Goal: Task Accomplishment & Management: Manage account settings

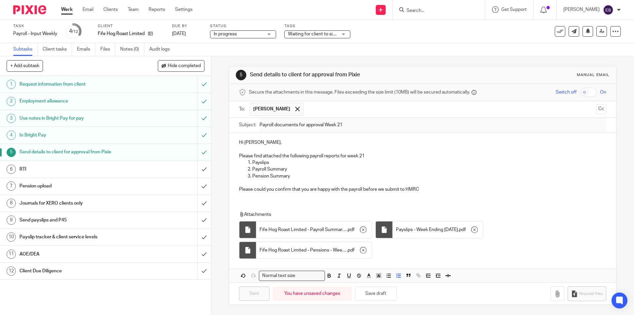
click at [441, 13] on input "Search" at bounding box center [435, 11] width 59 height 6
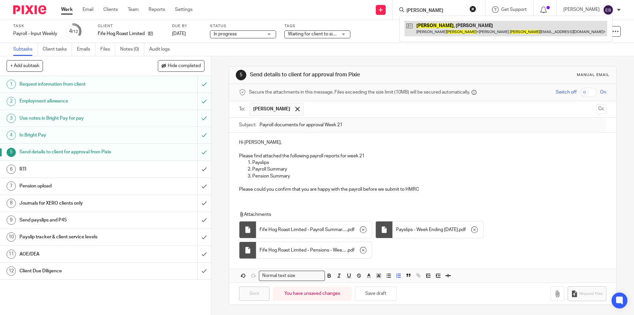
type input "cahill"
click at [449, 24] on link at bounding box center [505, 28] width 203 height 15
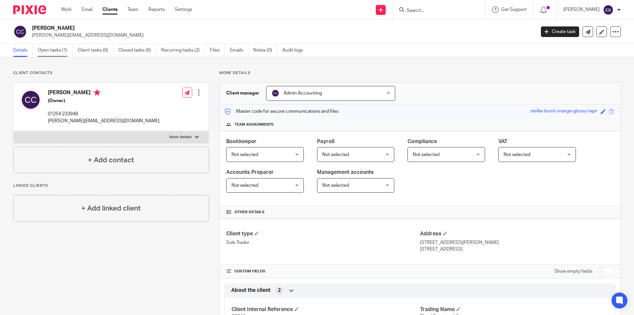
click at [62, 53] on link "Open tasks (1)" at bounding box center [55, 50] width 35 height 13
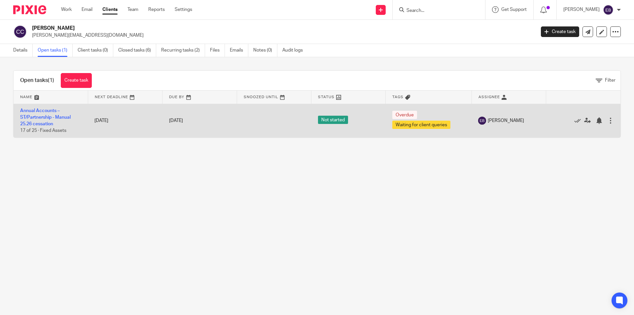
click at [40, 113] on td "Annual Accounts – ST/Partnership - Manual 25.26 cessation 17 of 25 · Fixed Asse…" at bounding box center [51, 121] width 74 height 34
click at [42, 115] on td "Annual Accounts – ST/Partnership - Manual 25.26 cessation 17 of 25 · Fixed Asse…" at bounding box center [51, 121] width 74 height 34
click at [42, 116] on link "Annual Accounts – ST/Partnership - Manual 25.26 cessation" at bounding box center [45, 117] width 51 height 18
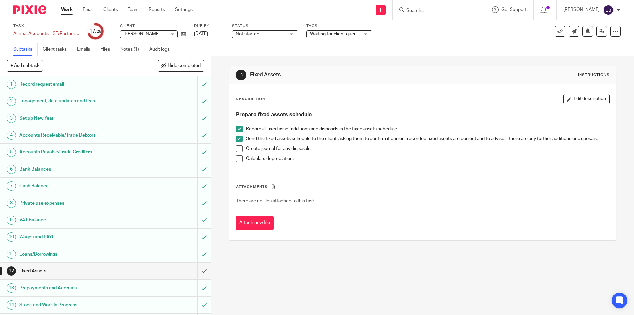
click at [237, 149] on span at bounding box center [239, 148] width 7 height 7
click at [237, 159] on span at bounding box center [239, 158] width 7 height 7
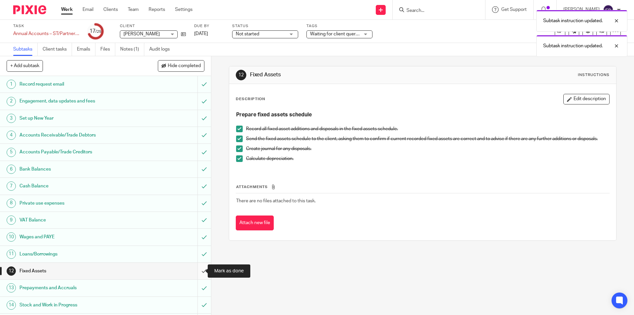
click at [194, 274] on input "submit" at bounding box center [105, 270] width 211 height 17
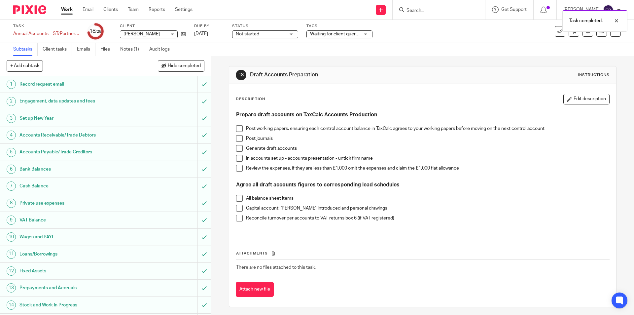
click at [239, 129] on span at bounding box center [239, 128] width 7 height 7
click at [236, 137] on span at bounding box center [239, 138] width 7 height 7
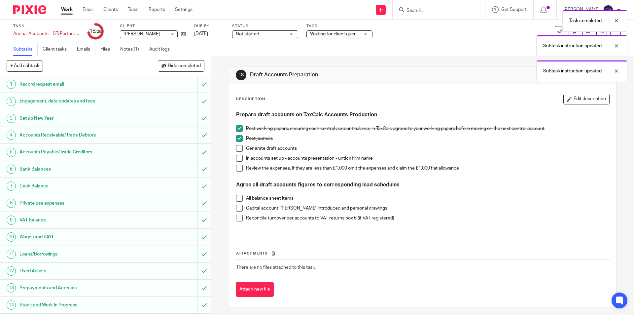
click at [237, 148] on span at bounding box center [239, 148] width 7 height 7
click at [237, 197] on span at bounding box center [239, 198] width 7 height 7
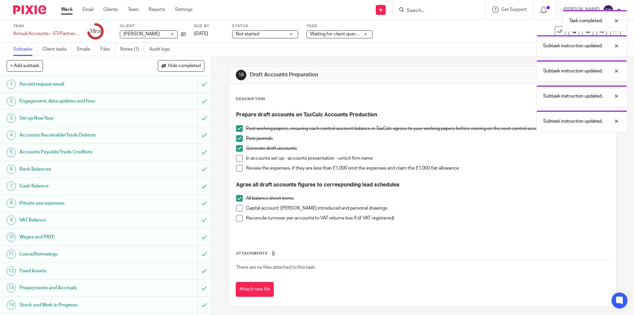
click at [238, 207] on span at bounding box center [239, 208] width 7 height 7
click at [238, 170] on span at bounding box center [239, 168] width 7 height 7
click at [238, 158] on span at bounding box center [239, 158] width 7 height 7
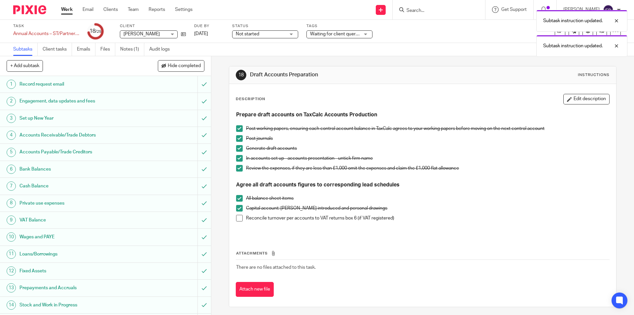
scroll to position [132, 0]
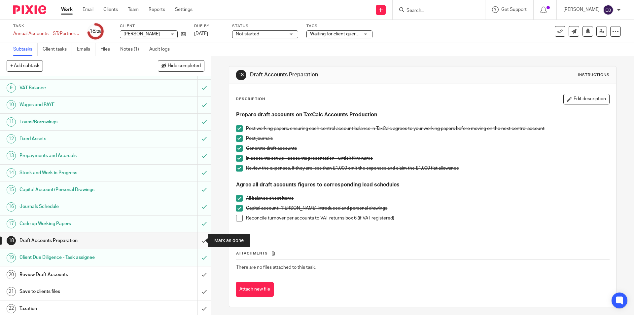
click at [192, 240] on input "submit" at bounding box center [105, 240] width 211 height 17
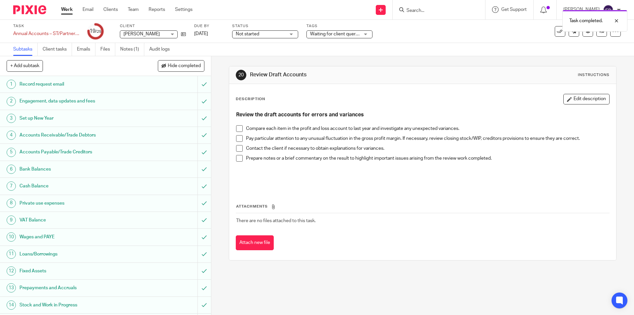
scroll to position [132, 0]
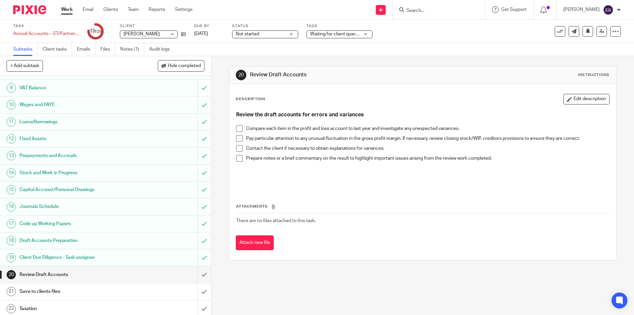
click at [238, 129] on span at bounding box center [239, 128] width 7 height 7
click at [238, 137] on span at bounding box center [239, 138] width 7 height 7
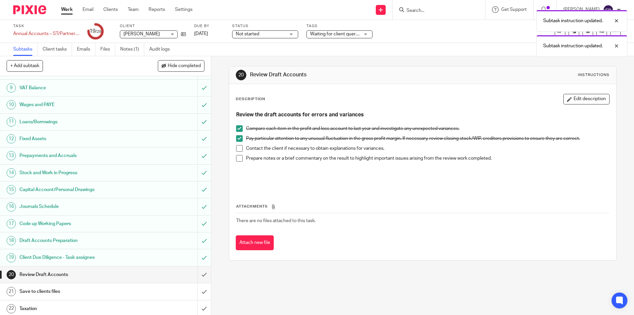
click at [237, 148] on span at bounding box center [239, 148] width 7 height 7
click at [237, 156] on span at bounding box center [239, 158] width 7 height 7
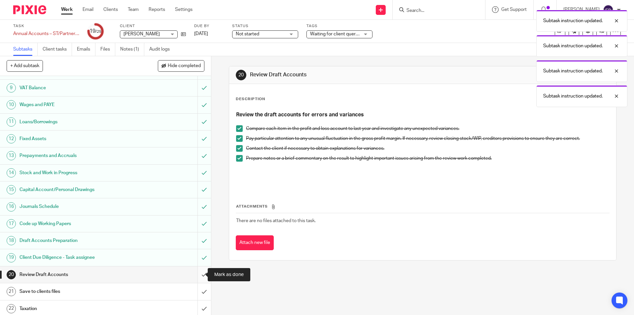
click at [195, 274] on input "submit" at bounding box center [105, 274] width 211 height 17
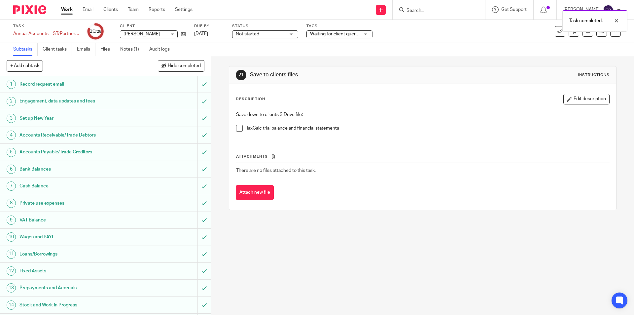
click at [238, 128] on span at bounding box center [239, 128] width 7 height 7
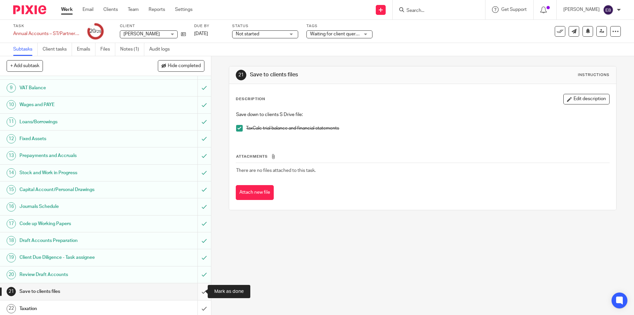
click at [195, 294] on input "submit" at bounding box center [105, 291] width 211 height 17
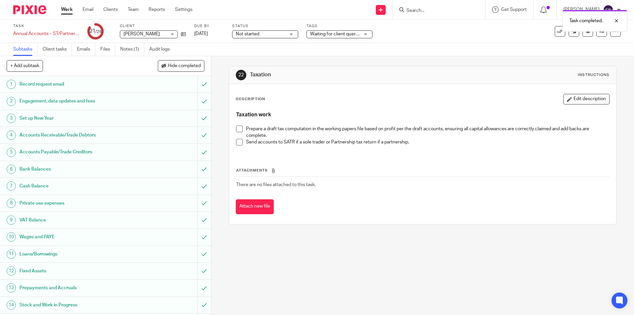
drag, startPoint x: 238, startPoint y: 131, endPoint x: 239, endPoint y: 138, distance: 7.0
click at [238, 130] on span at bounding box center [239, 128] width 7 height 7
click at [237, 142] on span at bounding box center [239, 142] width 7 height 7
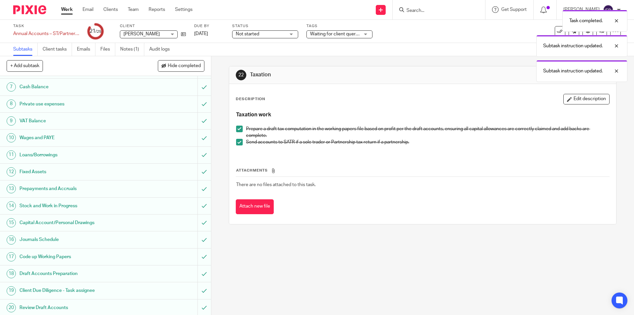
scroll to position [185, 0]
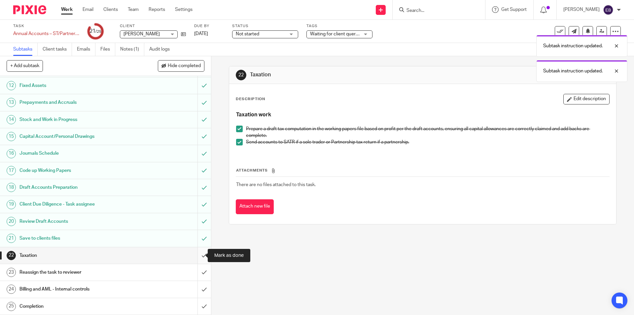
click at [203, 253] on input "submit" at bounding box center [105, 255] width 211 height 17
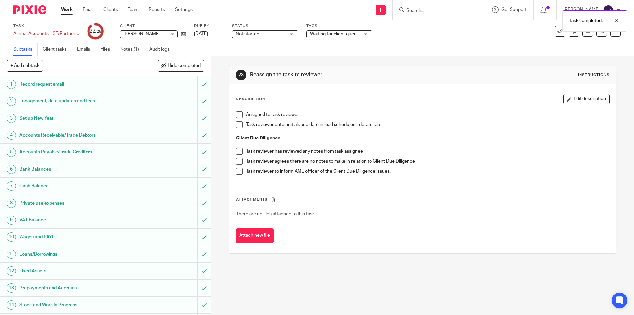
click at [239, 114] on span at bounding box center [239, 114] width 7 height 7
click at [341, 32] on div "Task completed. Subtask instruction updated." at bounding box center [472, 32] width 310 height 50
click at [342, 34] on div "Task completed. Subtask instruction updated." at bounding box center [472, 32] width 310 height 50
click at [274, 34] on span "Not started" at bounding box center [261, 34] width 50 height 7
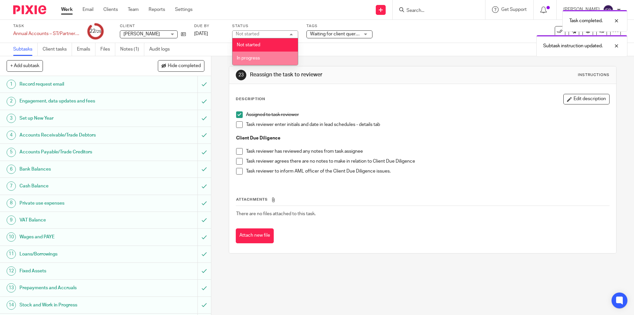
click at [251, 56] on span "In progress" at bounding box center [248, 58] width 23 height 5
click at [341, 35] on div "Task completed. Subtask instruction updated." at bounding box center [472, 32] width 310 height 50
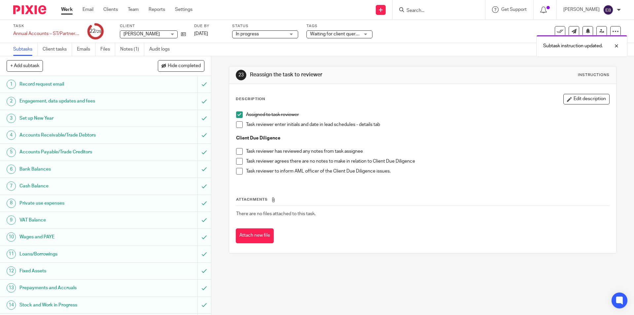
click at [366, 35] on div "Task completed. Subtask instruction updated." at bounding box center [472, 32] width 310 height 50
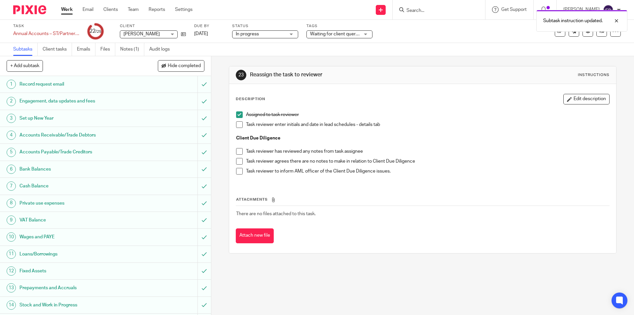
click at [414, 35] on div "Task Annual Accounts – ST/Partnership - Manual 25.26 cessation Save Annual Acco…" at bounding box center [266, 31] width 506 height 16
click at [618, 24] on div at bounding box center [612, 21] width 18 height 8
click at [331, 33] on span "Waiting for client queries" at bounding box center [336, 34] width 52 height 5
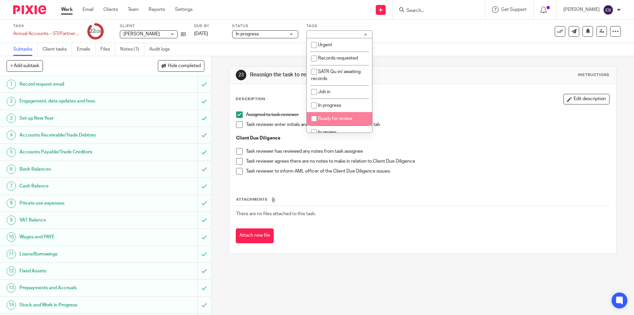
drag, startPoint x: 340, startPoint y: 114, endPoint x: 354, endPoint y: 121, distance: 15.8
click at [340, 114] on li "Ready for review" at bounding box center [339, 119] width 65 height 14
checkbox input "true"
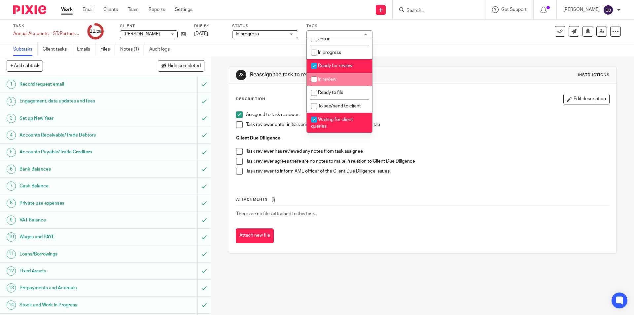
scroll to position [66, 0]
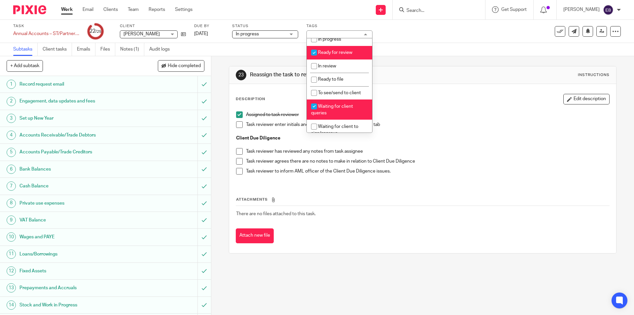
click at [341, 111] on li "Waiting for client queries" at bounding box center [339, 109] width 65 height 20
checkbox input "false"
click at [468, 49] on div "Subtasks Client tasks Emails Files Notes (1) Audit logs" at bounding box center [317, 49] width 634 height 13
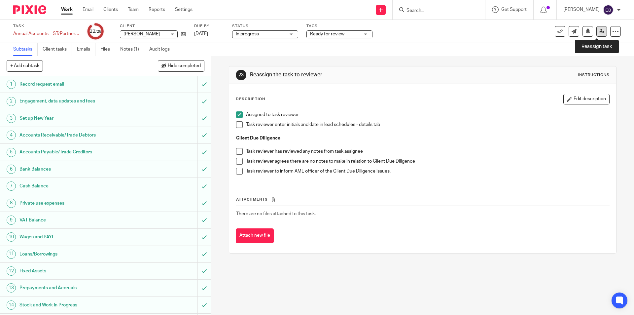
click at [599, 32] on icon at bounding box center [601, 31] width 5 height 5
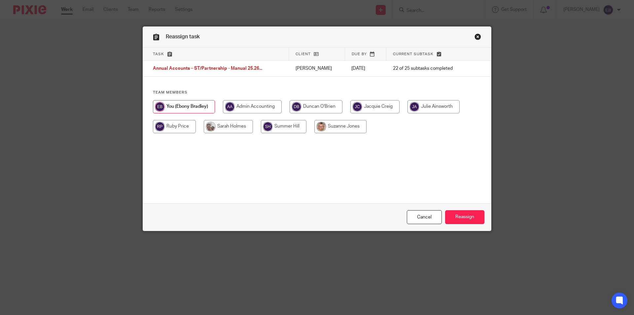
click at [326, 105] on input "radio" at bounding box center [316, 106] width 53 height 13
radio input "true"
click at [471, 218] on input "Reassign" at bounding box center [464, 217] width 39 height 14
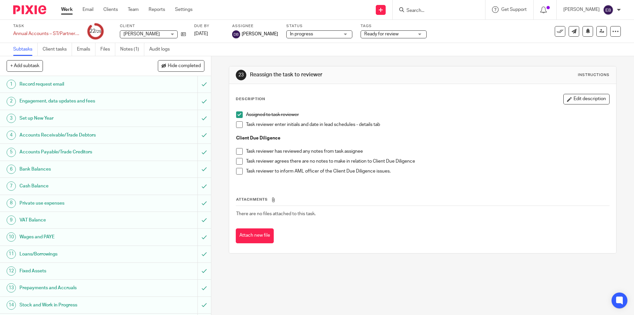
click at [72, 8] on link "Work" at bounding box center [67, 9] width 12 height 7
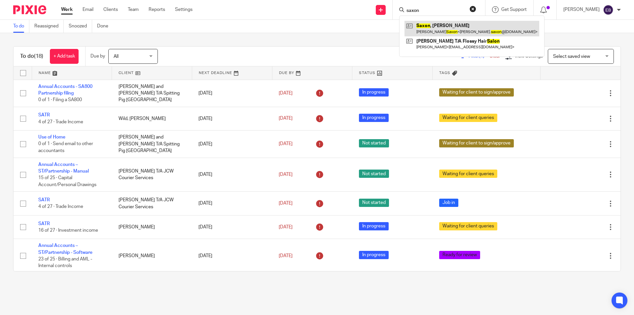
type input "saxon"
click at [437, 35] on link at bounding box center [471, 28] width 135 height 15
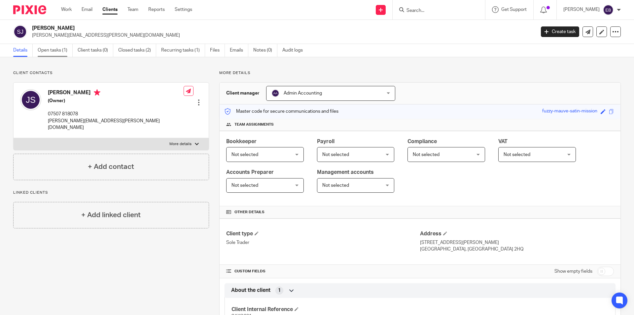
click at [65, 49] on link "Open tasks (1)" at bounding box center [55, 50] width 35 height 13
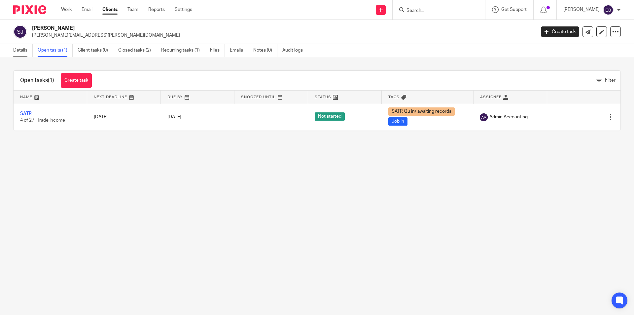
click at [27, 50] on link "Details" at bounding box center [22, 50] width 19 height 13
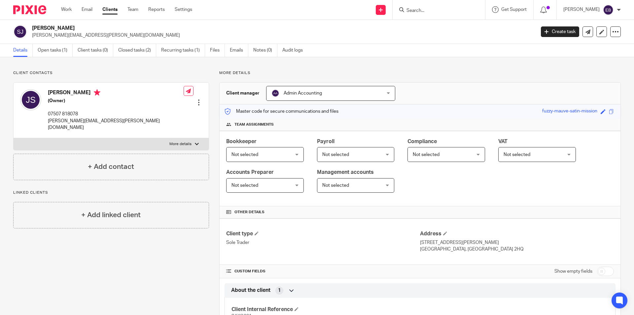
click at [449, 11] on input "Search" at bounding box center [435, 11] width 59 height 6
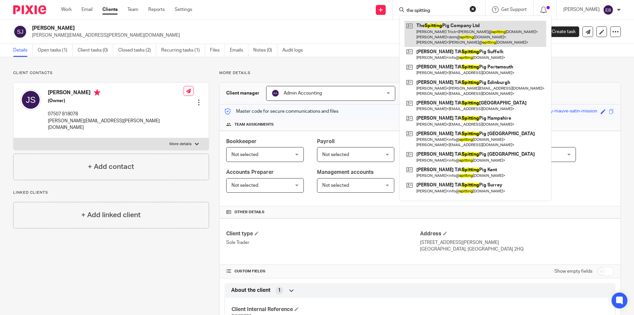
type input "the spitting"
click at [454, 29] on link at bounding box center [475, 34] width 142 height 26
